Goal: Task Accomplishment & Management: Manage account settings

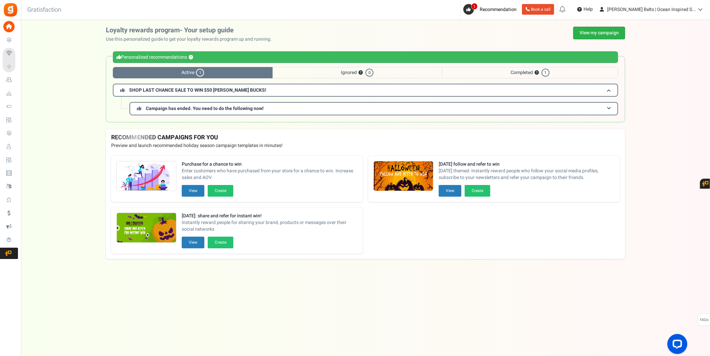
click at [587, 31] on link "View my campaign" at bounding box center [599, 33] width 52 height 13
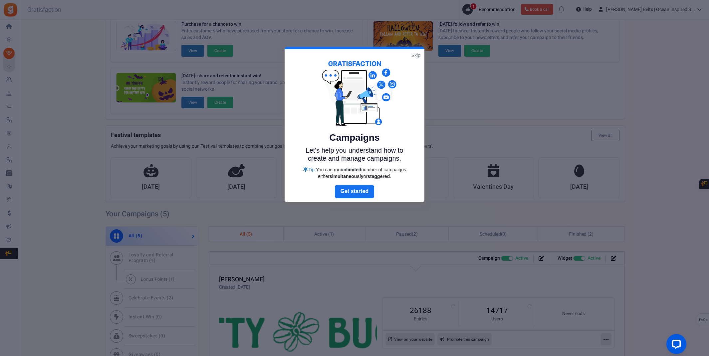
scroll to position [102, 0]
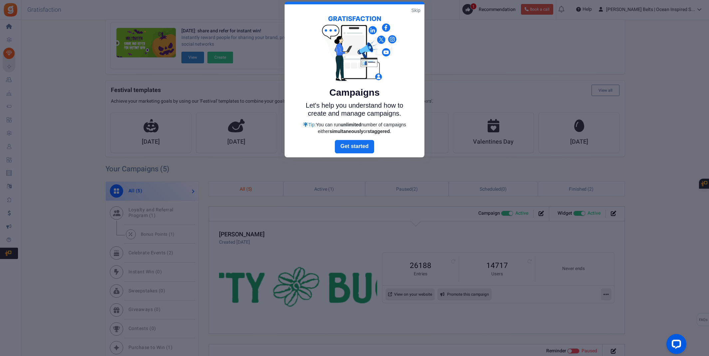
click at [414, 8] on link "Skip" at bounding box center [415, 10] width 9 height 7
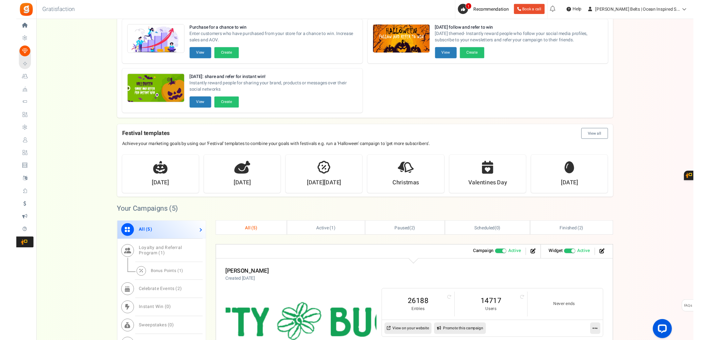
scroll to position [0, 0]
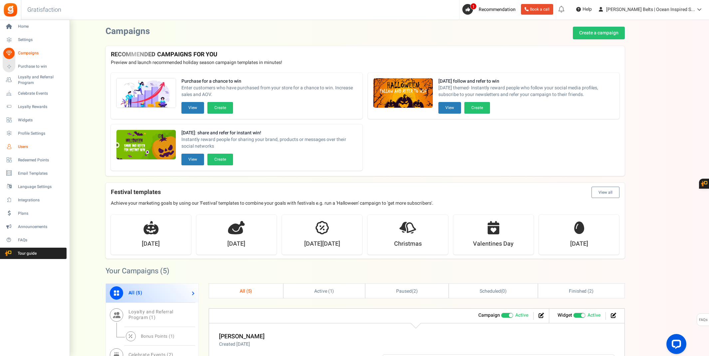
click at [17, 144] on link "Users" at bounding box center [35, 146] width 64 height 11
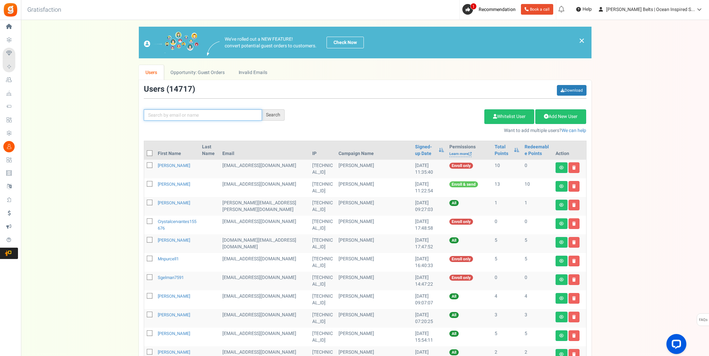
click at [167, 113] on input "text" at bounding box center [203, 114] width 118 height 11
type input "[PERSON_NAME]"
click at [279, 114] on div "Search" at bounding box center [273, 114] width 23 height 11
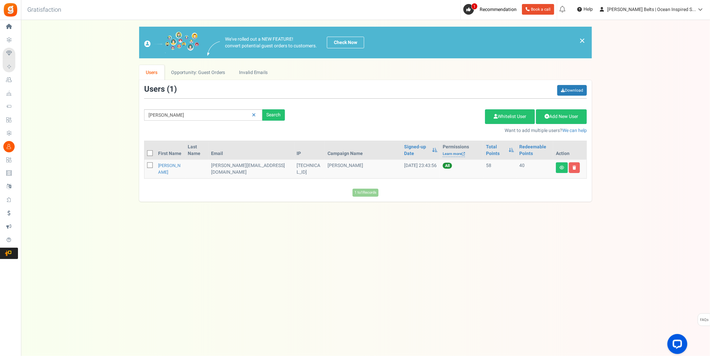
click at [196, 165] on td at bounding box center [196, 168] width 23 height 19
click at [170, 166] on link "[PERSON_NAME]" at bounding box center [169, 168] width 22 height 13
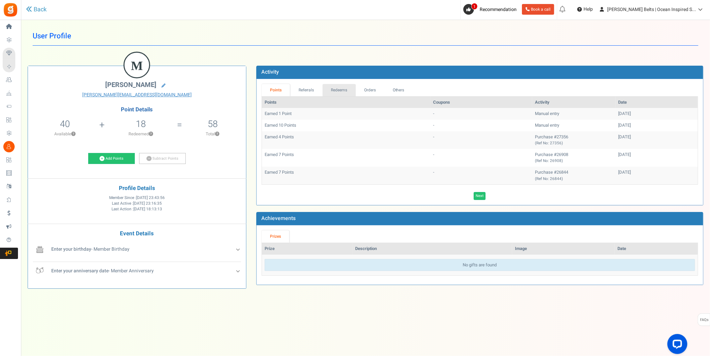
click at [334, 88] on link "Redeems" at bounding box center [339, 90] width 33 height 12
